Goal: Information Seeking & Learning: Learn about a topic

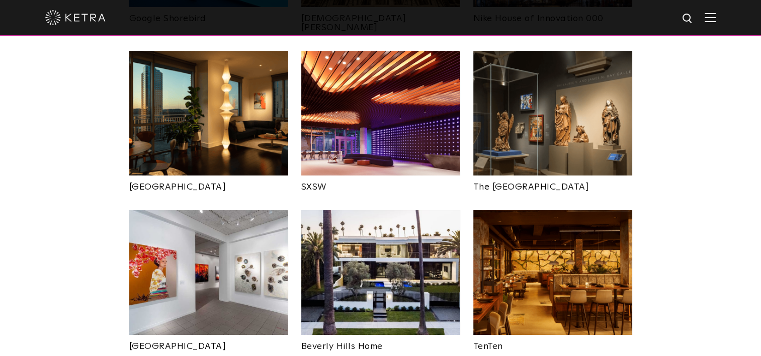
scroll to position [970, 0]
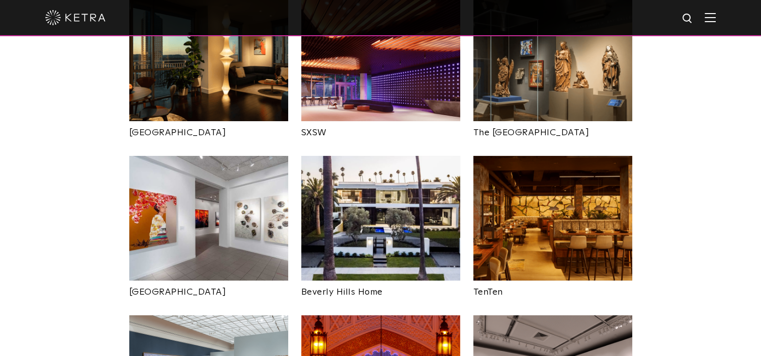
drag, startPoint x: 0, startPoint y: 0, endPoint x: 311, endPoint y: 90, distance: 324.0
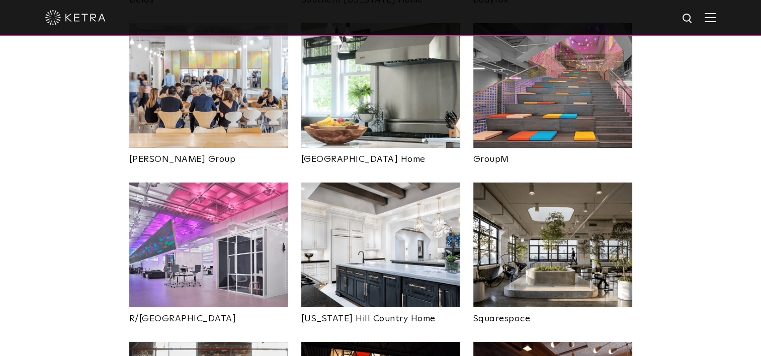
scroll to position [1746, 0]
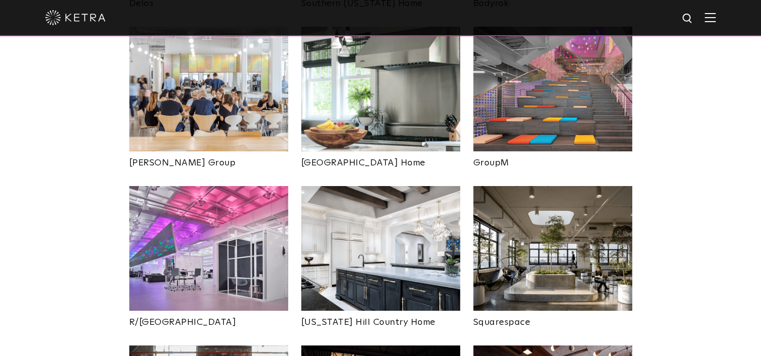
click at [553, 187] on img at bounding box center [552, 248] width 159 height 125
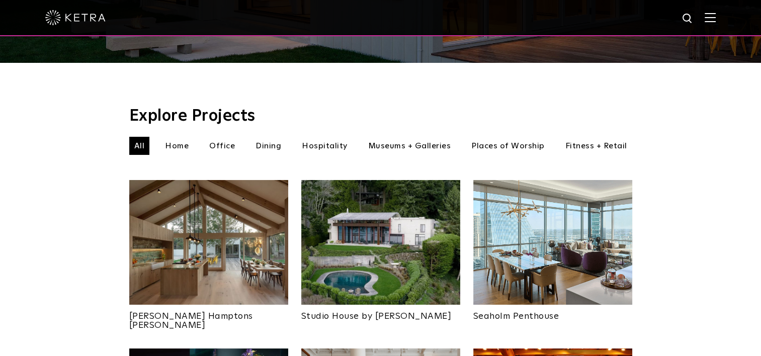
scroll to position [279, 0]
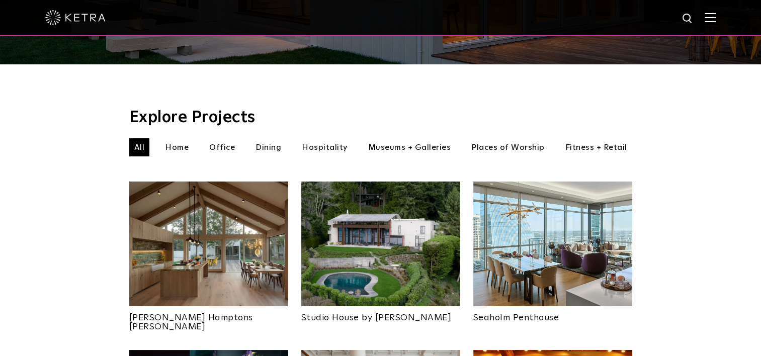
click at [172, 138] on li "Home" at bounding box center [177, 147] width 34 height 18
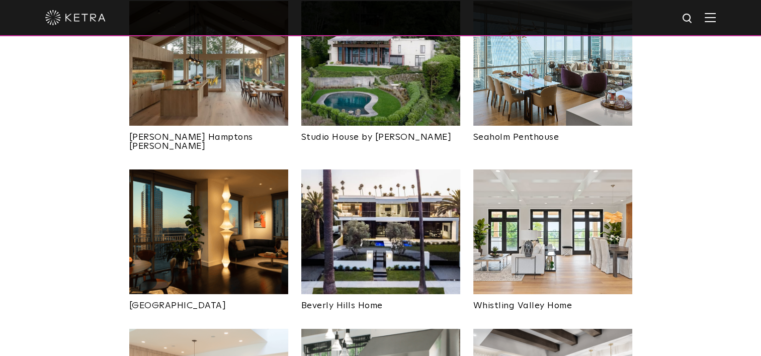
scroll to position [459, 0]
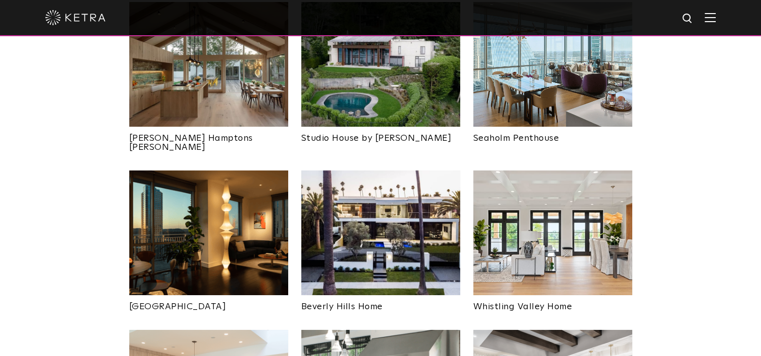
click at [552, 189] on img at bounding box center [552, 233] width 159 height 125
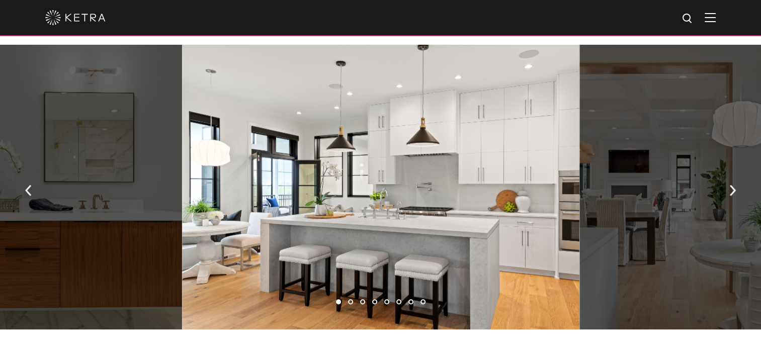
scroll to position [717, 0]
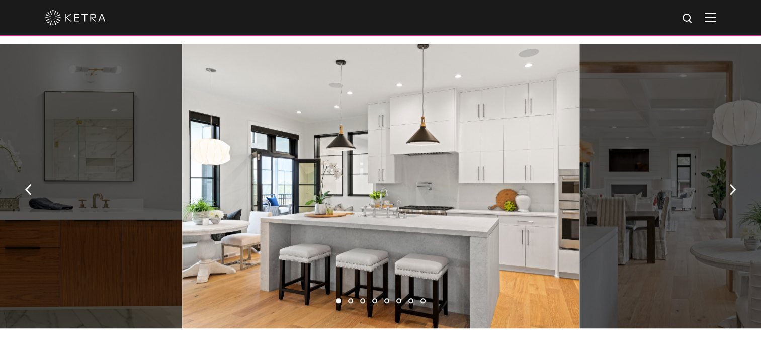
click at [654, 251] on div at bounding box center [679, 186] width 199 height 285
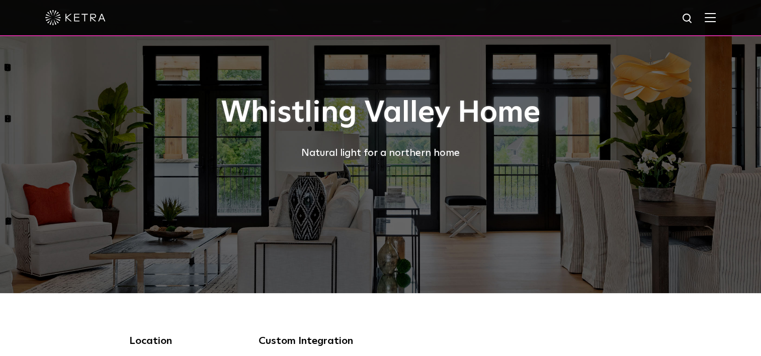
scroll to position [0, 0]
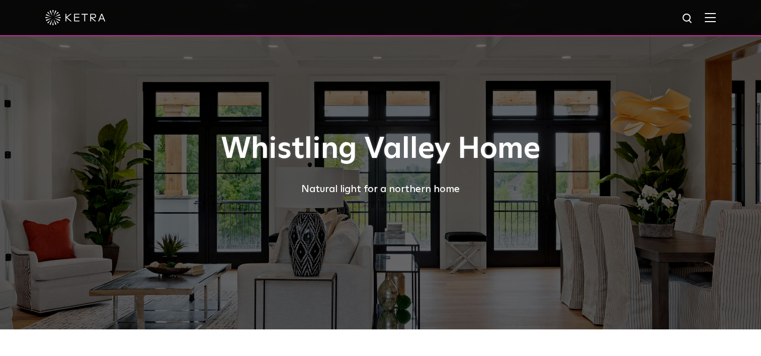
click at [520, 229] on div "Whistling Valley Home Natural light for a northern home" at bounding box center [380, 165] width 503 height 330
